Goal: Check status: Check status

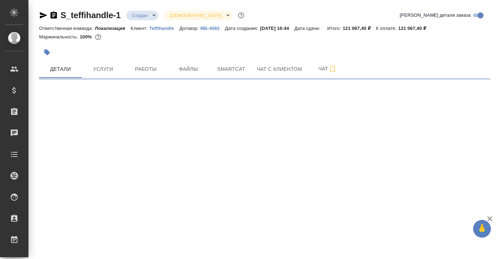
select select "RU"
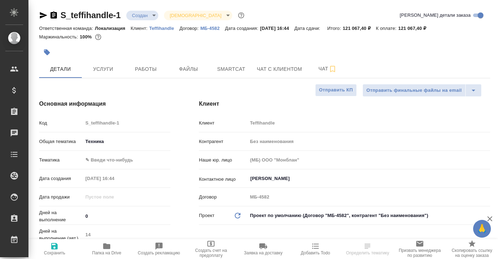
type textarea "x"
type input "[PERSON_NAME]"
type textarea "x"
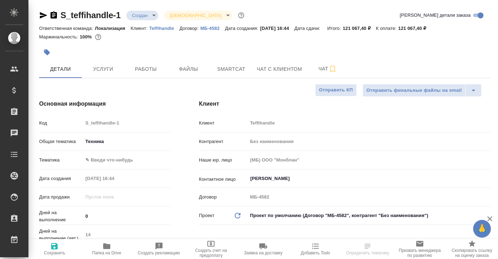
type textarea "x"
click at [106, 71] on span "Услуги" at bounding box center [103, 69] width 34 height 9
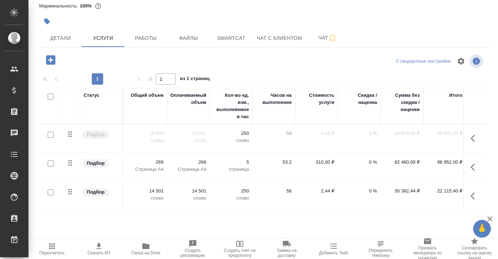
scroll to position [0, 225]
